Goal: Task Accomplishment & Management: Use online tool/utility

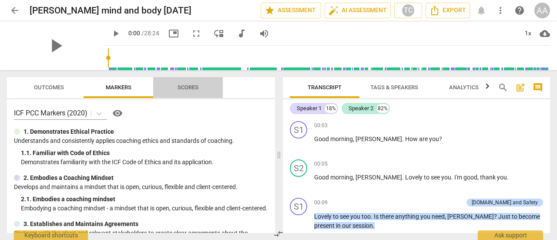
click at [186, 91] on span "Scores" at bounding box center [188, 88] width 42 height 12
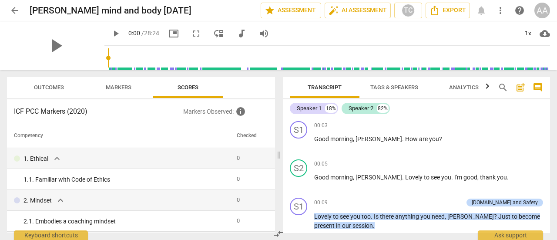
click at [52, 85] on span "Outcomes" at bounding box center [49, 87] width 30 height 7
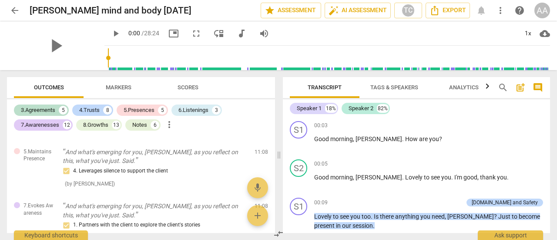
scroll to position [809, 0]
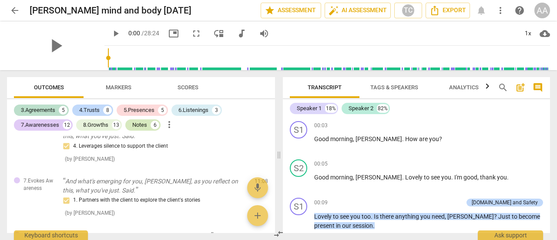
click at [138, 123] on div "Notes" at bounding box center [139, 125] width 15 height 9
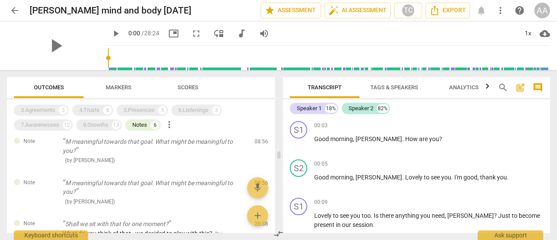
scroll to position [0, 0]
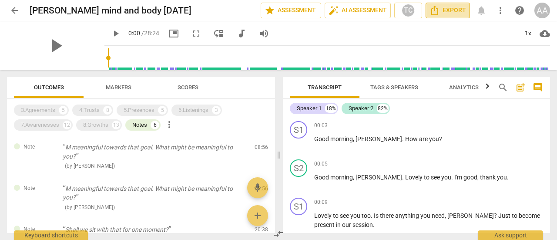
click at [459, 16] on button "Export" at bounding box center [448, 11] width 44 height 16
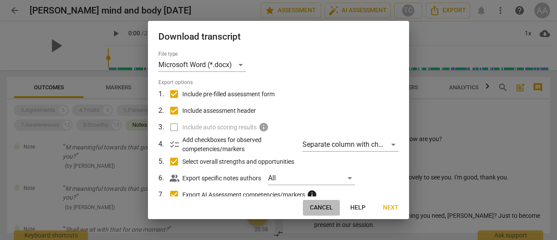
click at [325, 209] on span "Cancel" at bounding box center [321, 207] width 23 height 9
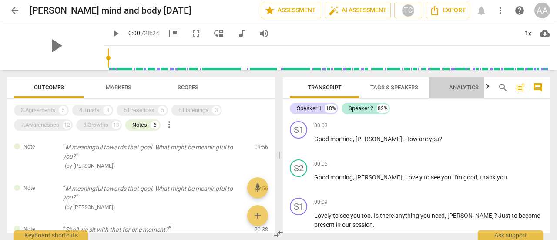
click at [464, 83] on span "Analytics" at bounding box center [464, 88] width 51 height 12
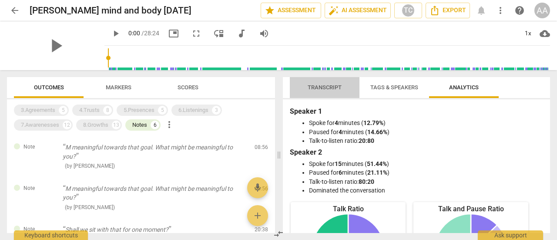
click at [330, 86] on span "Transcript" at bounding box center [325, 87] width 34 height 7
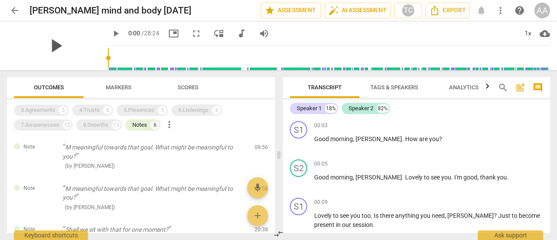
click at [57, 46] on span "play_arrow" at bounding box center [55, 45] width 23 height 23
type input "9"
click at [13, 7] on span "arrow_back" at bounding box center [15, 10] width 10 height 10
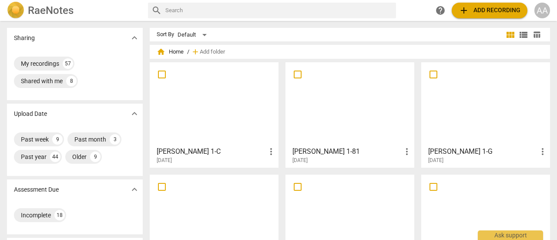
click at [209, 119] on div at bounding box center [214, 103] width 123 height 77
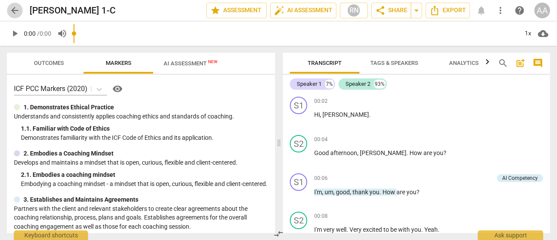
click at [19, 12] on span "arrow_back" at bounding box center [15, 10] width 10 height 10
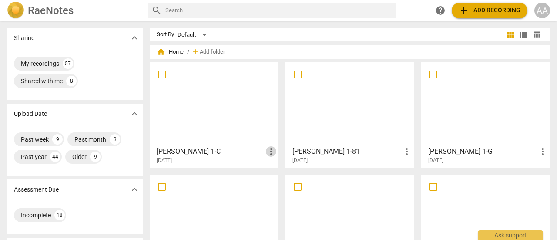
click at [270, 151] on span "more_vert" at bounding box center [271, 151] width 10 height 10
click at [253, 151] on div at bounding box center [278, 120] width 557 height 240
click at [237, 142] on div "[PERSON_NAME] 1-C more_vert [DATE]" at bounding box center [215, 153] width 124 height 22
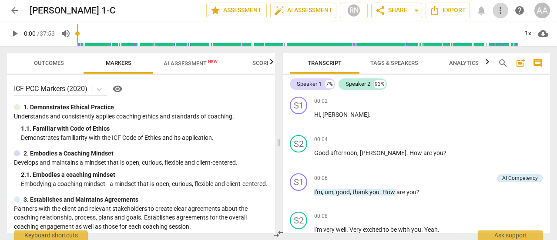
click at [501, 9] on span "more_vert" at bounding box center [501, 10] width 10 height 10
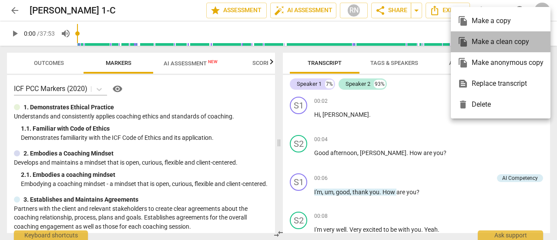
click at [498, 45] on div "file_copy Make a clean copy" at bounding box center [501, 41] width 86 height 21
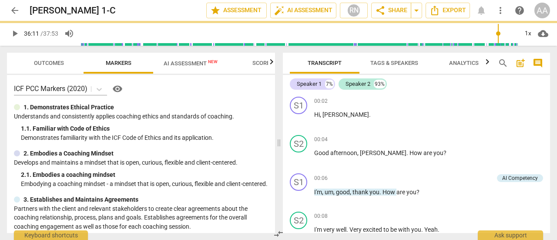
type input "2171"
click at [498, 45] on input "range" at bounding box center [300, 34] width 438 height 28
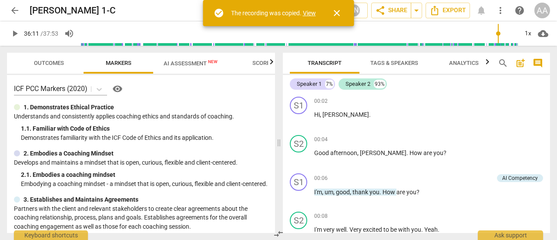
scroll to position [3809, 0]
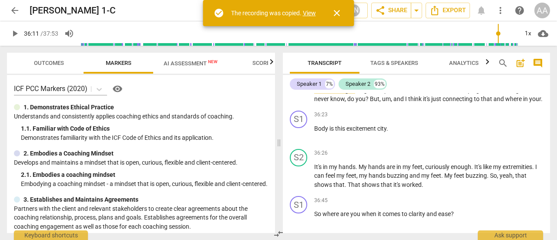
click at [308, 14] on link "View" at bounding box center [309, 13] width 13 height 7
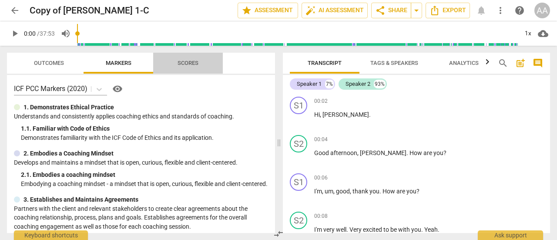
click at [202, 66] on span "Scores" at bounding box center [188, 63] width 42 height 12
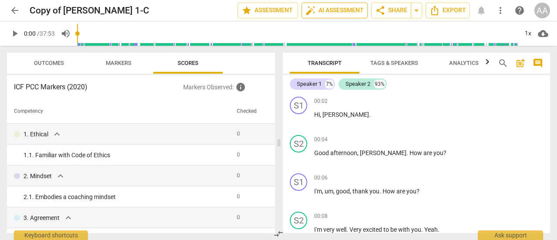
click at [348, 9] on span "auto_fix_high AI Assessment" at bounding box center [335, 10] width 58 height 10
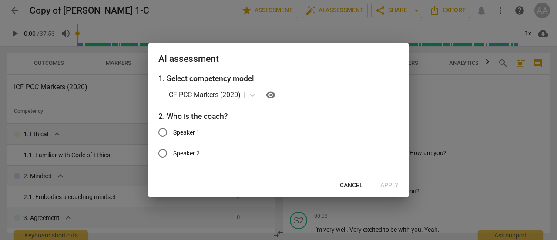
click at [470, 106] on div at bounding box center [278, 120] width 557 height 240
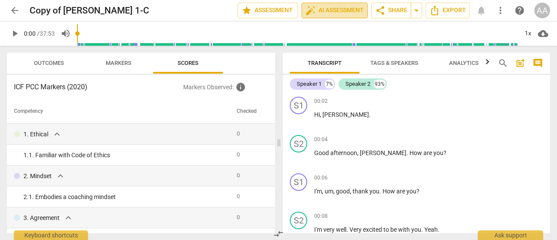
click at [328, 13] on span "auto_fix_high AI Assessment" at bounding box center [335, 10] width 58 height 10
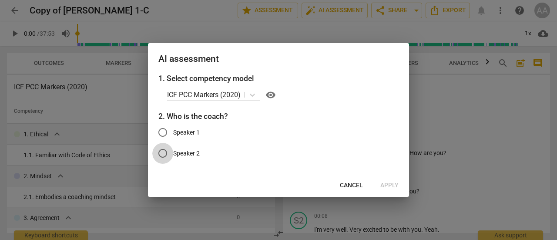
click at [163, 150] on input "Speaker 2" at bounding box center [162, 153] width 21 height 21
radio input "true"
click at [391, 180] on button "Apply" at bounding box center [390, 186] width 32 height 16
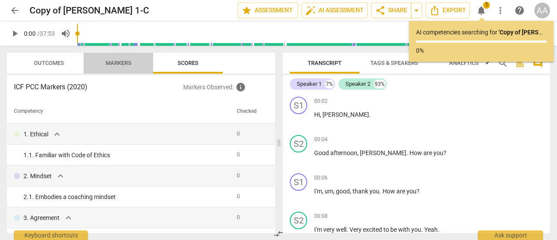
click at [124, 62] on span "Markers" at bounding box center [119, 63] width 26 height 7
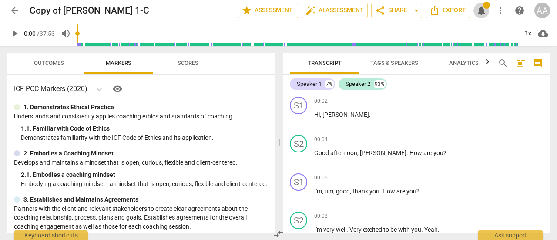
click at [481, 12] on span "notifications" at bounding box center [481, 10] width 10 height 10
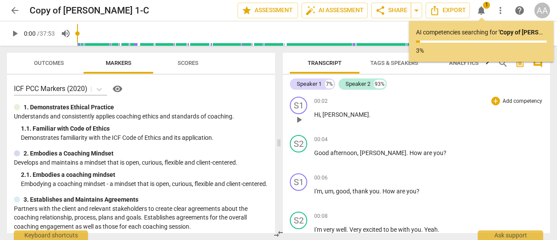
click at [476, 96] on div "S1 play_arrow pause 00:02 + Add competency keyboard_arrow_right Hi , [PERSON_NA…" at bounding box center [416, 112] width 267 height 38
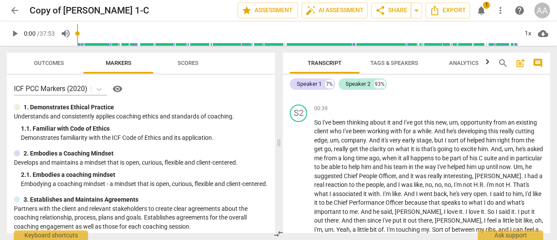
scroll to position [288, 0]
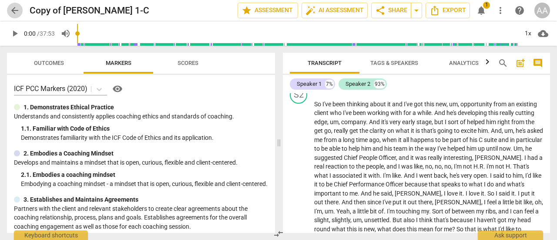
click at [16, 11] on span "arrow_back" at bounding box center [15, 10] width 10 height 10
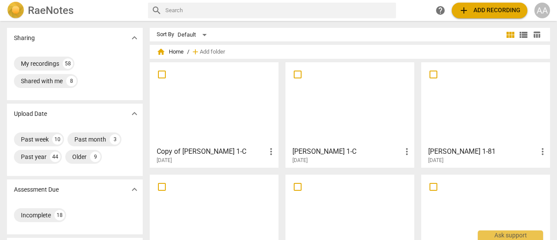
click at [349, 129] on div at bounding box center [350, 103] width 123 height 77
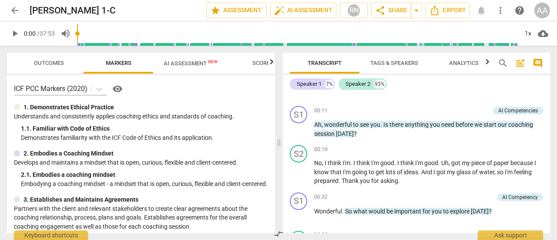
scroll to position [162, 0]
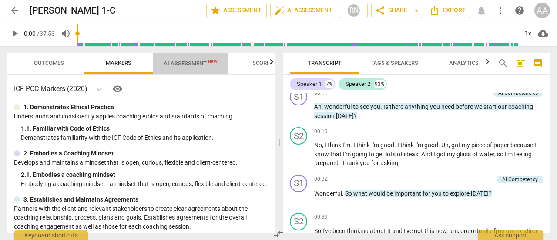
click at [206, 65] on span "AI Assessment New" at bounding box center [191, 63] width 54 height 7
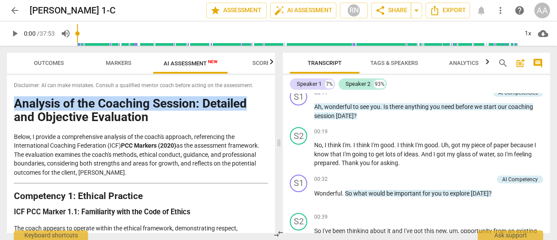
drag, startPoint x: 275, startPoint y: 81, endPoint x: 275, endPoint y: 92, distance: 11.3
click at [275, 92] on div "Outcomes Markers AI Assessment New Scores Disclaimer: AI can make mistakes. Con…" at bounding box center [139, 143] width 279 height 194
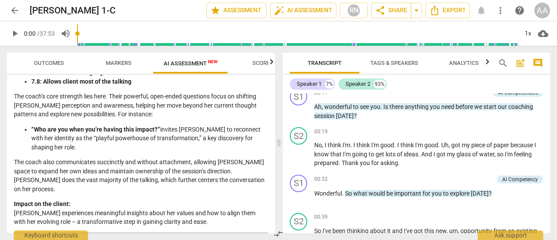
scroll to position [1506, 0]
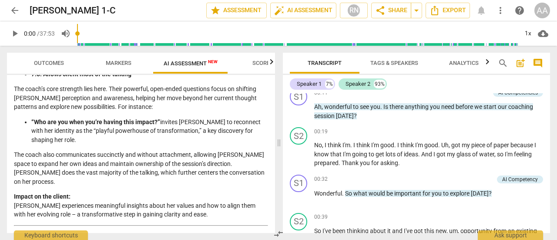
click at [16, 10] on span "arrow_back" at bounding box center [15, 10] width 10 height 10
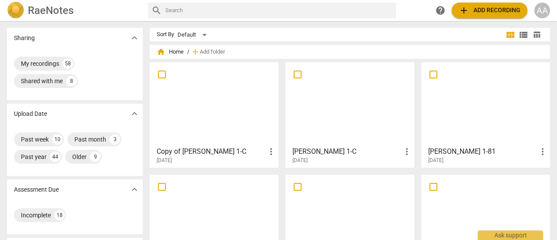
click at [270, 152] on span "more_vert" at bounding box center [271, 151] width 10 height 10
click at [279, 174] on li "Delete" at bounding box center [281, 172] width 33 height 21
click at [55, 82] on div "Shared with me" at bounding box center [42, 81] width 42 height 9
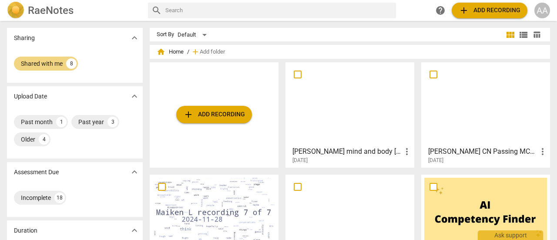
click at [409, 151] on span "more_vert" at bounding box center [407, 151] width 10 height 10
click at [365, 158] on div at bounding box center [278, 120] width 557 height 240
click at [362, 155] on h3 "[PERSON_NAME] mind and body [DATE]" at bounding box center [347, 151] width 109 height 10
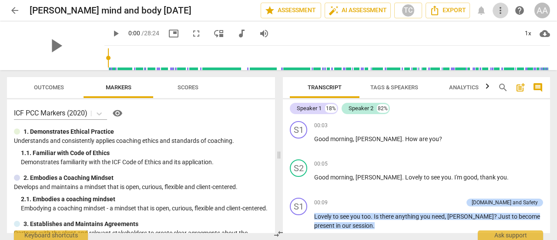
click at [502, 10] on span "more_vert" at bounding box center [501, 10] width 10 height 10
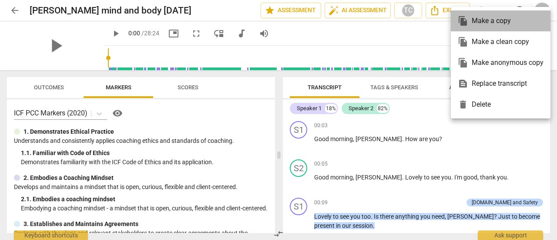
click at [498, 22] on div "file_copy Make a copy" at bounding box center [501, 20] width 86 height 21
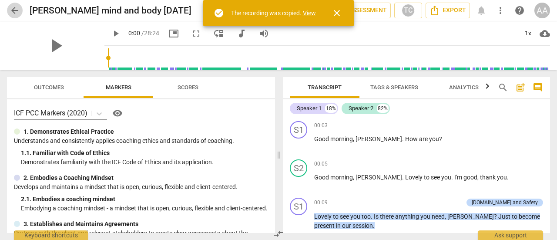
click at [13, 13] on span "arrow_back" at bounding box center [15, 10] width 10 height 10
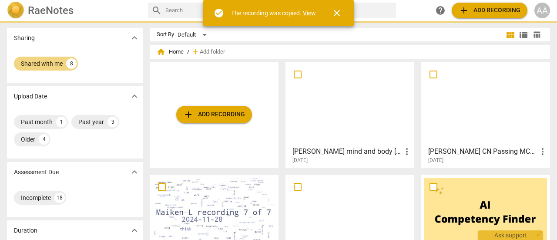
click at [13, 13] on img at bounding box center [15, 10] width 17 height 17
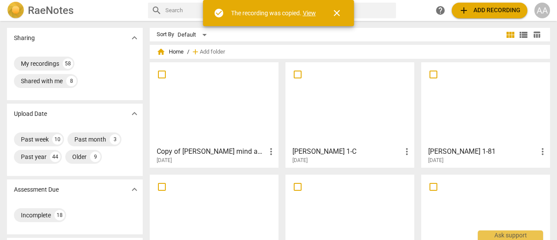
click at [256, 150] on h3 "Copy of [PERSON_NAME] mind and body [DATE]" at bounding box center [211, 151] width 109 height 10
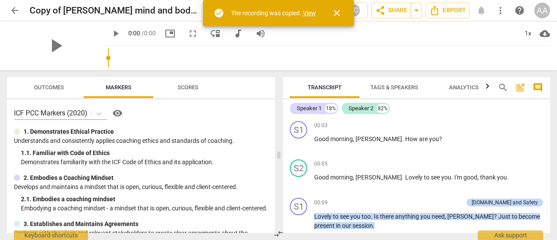
click at [344, 17] on span "close" at bounding box center [337, 13] width 21 height 10
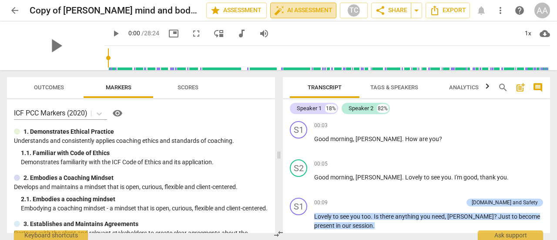
click at [326, 11] on span "auto_fix_high AI Assessment" at bounding box center [303, 10] width 58 height 10
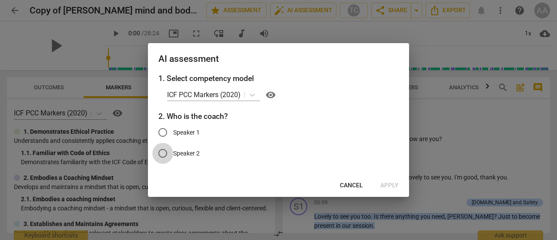
click at [164, 150] on input "Speaker 2" at bounding box center [162, 153] width 21 height 21
radio input "true"
click at [358, 185] on span "Cancel" at bounding box center [351, 185] width 23 height 9
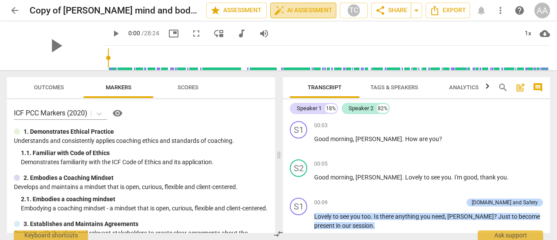
click at [322, 14] on span "auto_fix_high AI Assessment" at bounding box center [303, 10] width 58 height 10
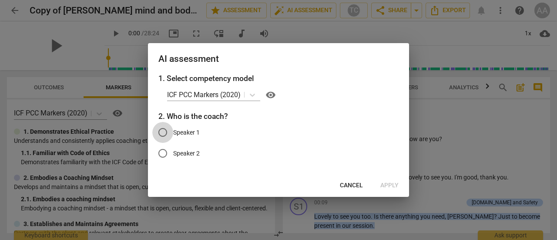
click at [166, 131] on input "Speaker 1" at bounding box center [162, 132] width 21 height 21
radio input "true"
click at [390, 189] on span "Apply" at bounding box center [390, 185] width 18 height 9
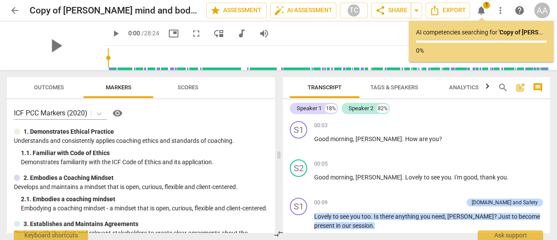
click at [500, 46] on p "0%" at bounding box center [481, 50] width 131 height 9
click at [511, 34] on b "' Copy of [PERSON_NAME] mind and body [DATE] '" at bounding box center [565, 32] width 132 height 7
click at [480, 12] on span "notifications" at bounding box center [481, 10] width 10 height 10
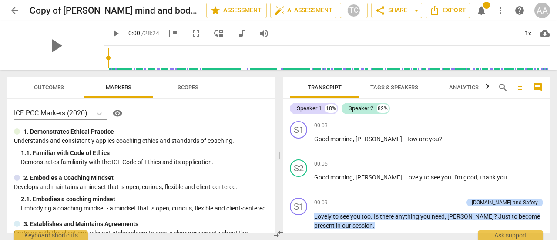
click at [480, 12] on span "notifications" at bounding box center [481, 10] width 10 height 10
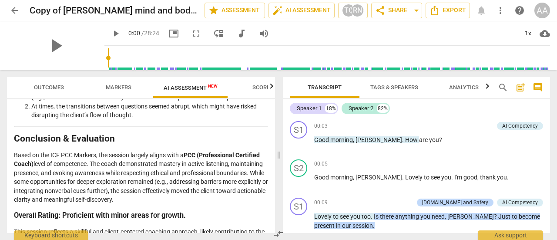
scroll to position [1779, 0]
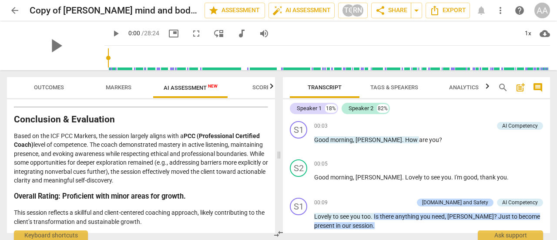
click at [254, 192] on h3 "Overall Rating: Proficient with minor areas for growth." at bounding box center [141, 196] width 254 height 9
